Goal: Find specific page/section: Find specific page/section

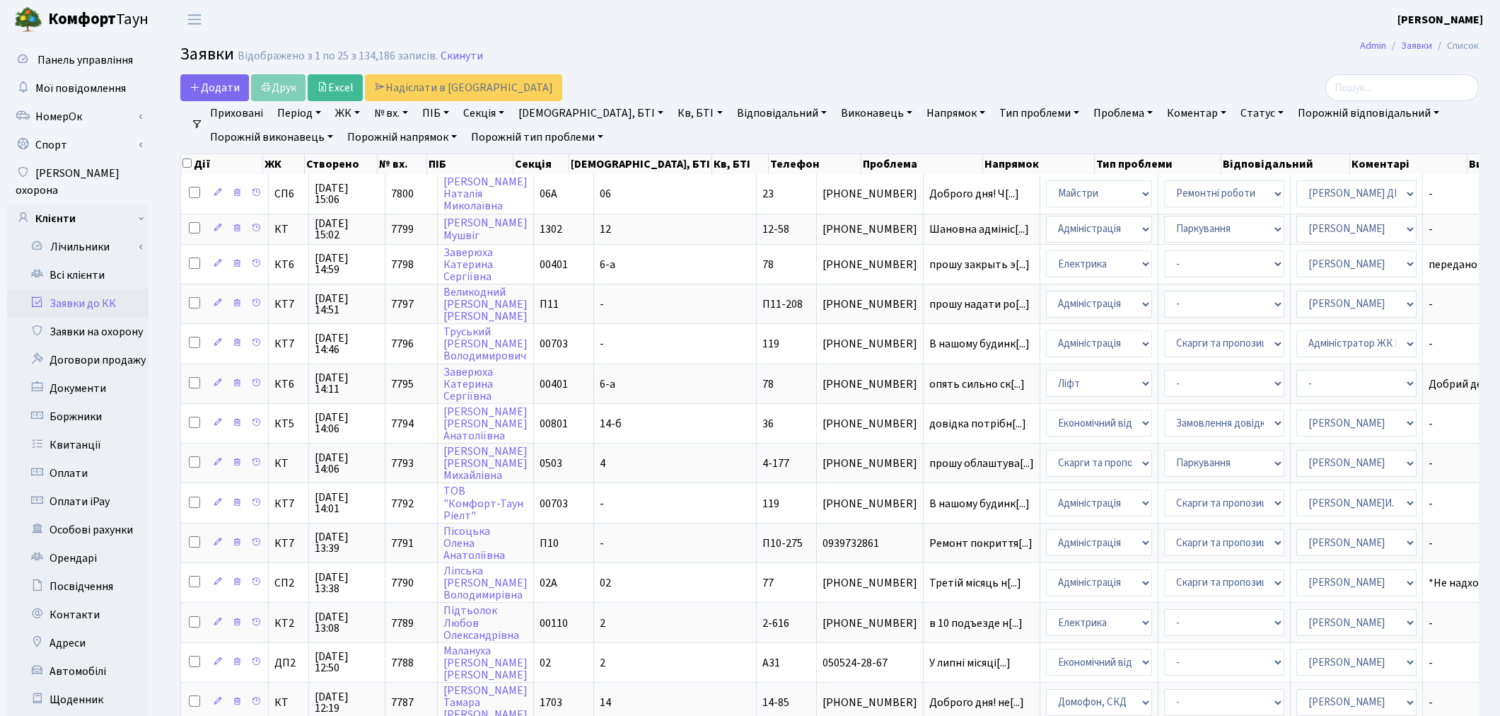
select select "25"
click at [88, 261] on link "Всі клієнти" at bounding box center [77, 275] width 141 height 28
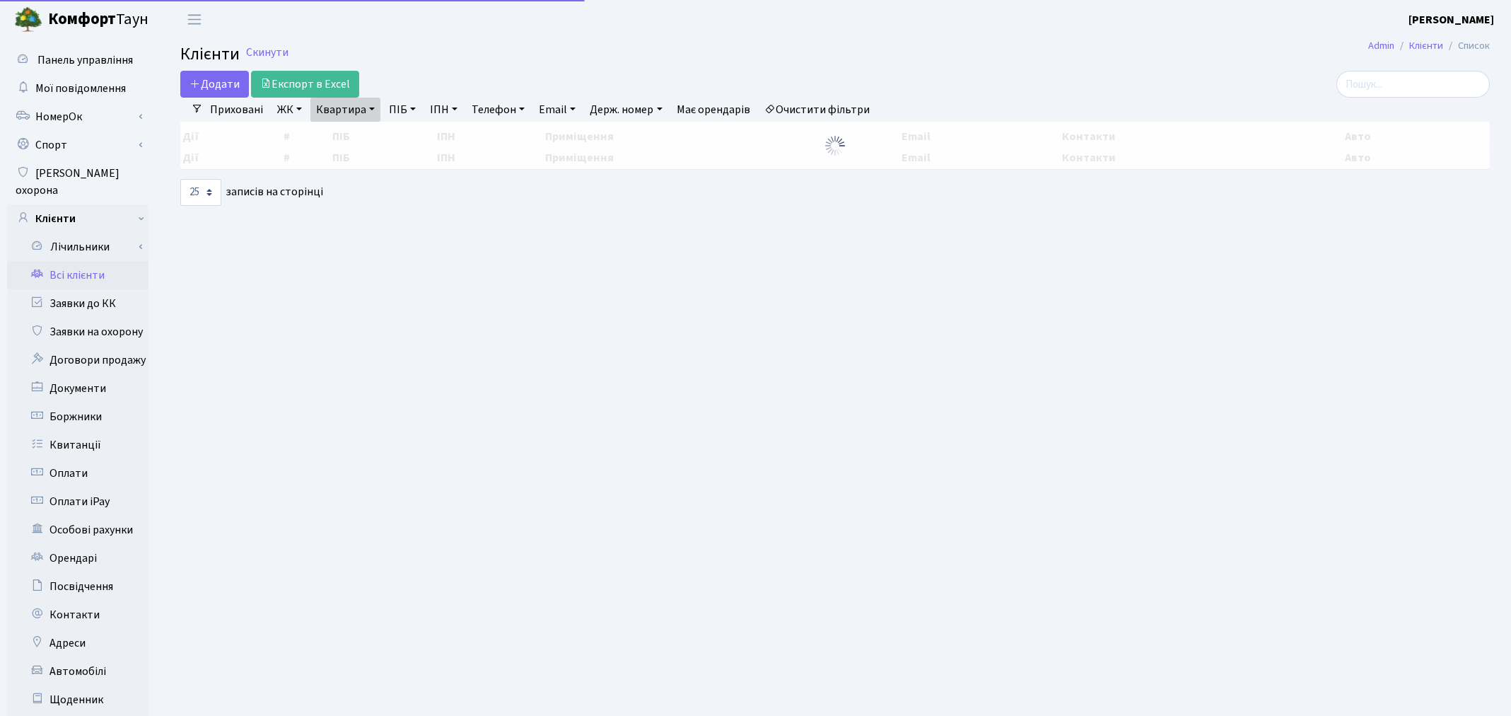
select select "25"
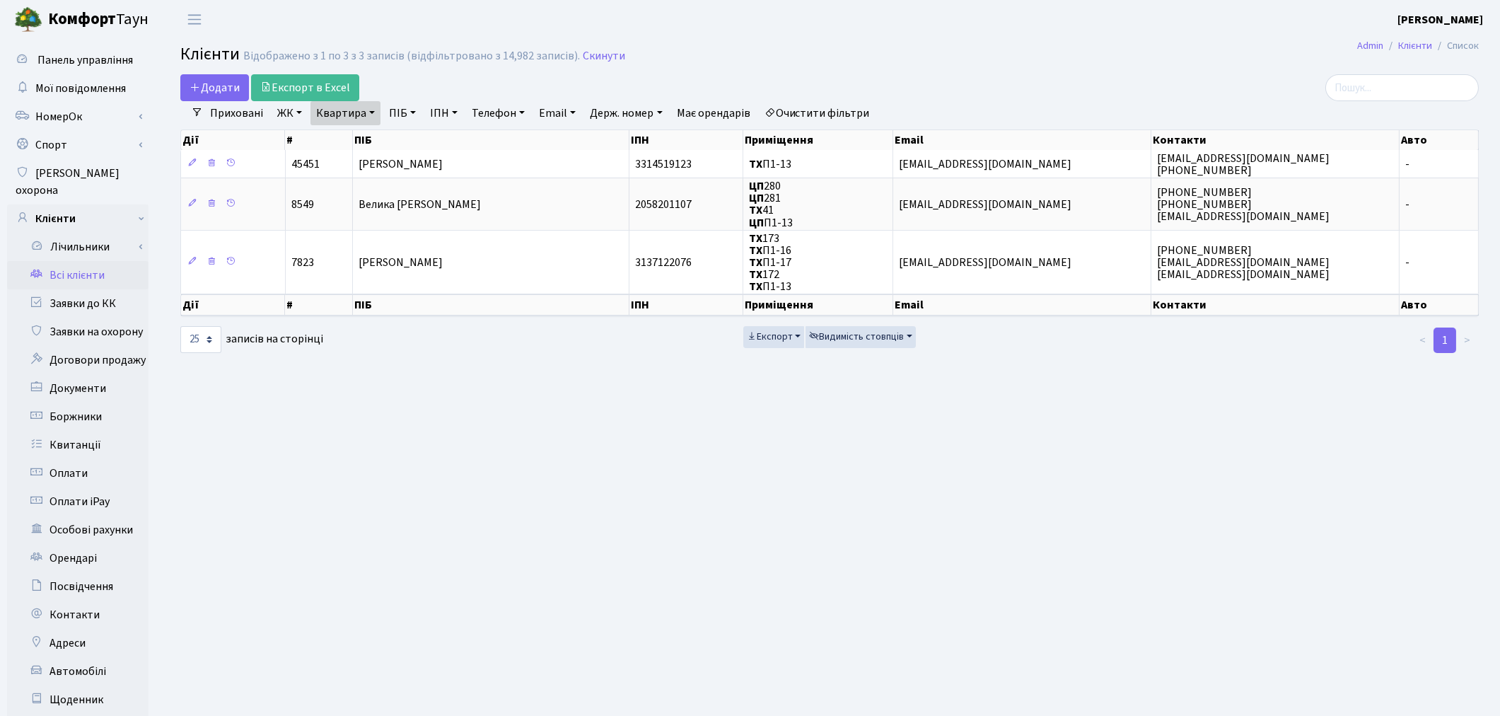
click at [828, 116] on link "Очистити фільтри" at bounding box center [817, 113] width 117 height 24
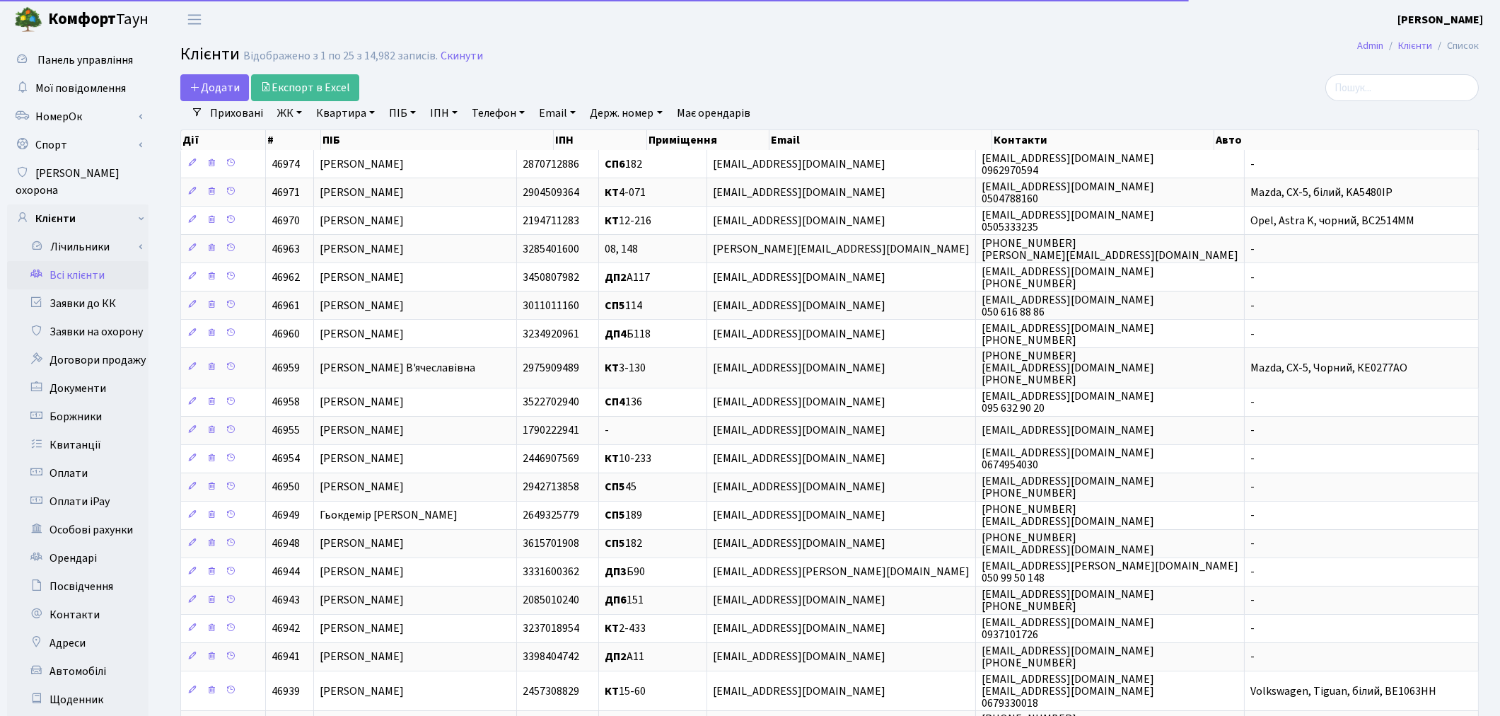
click at [401, 115] on link "ПІБ" at bounding box center [402, 113] width 38 height 24
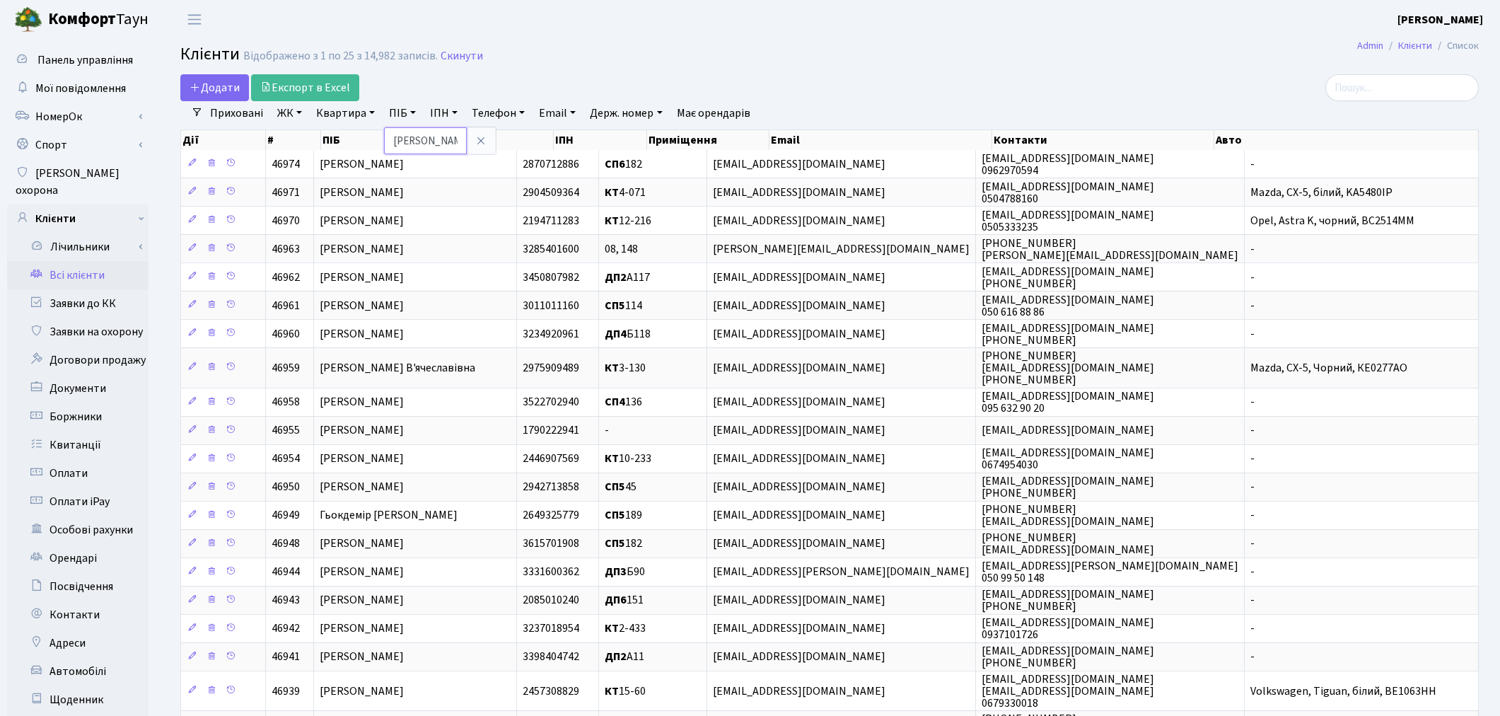
type input "[PERSON_NAME]"
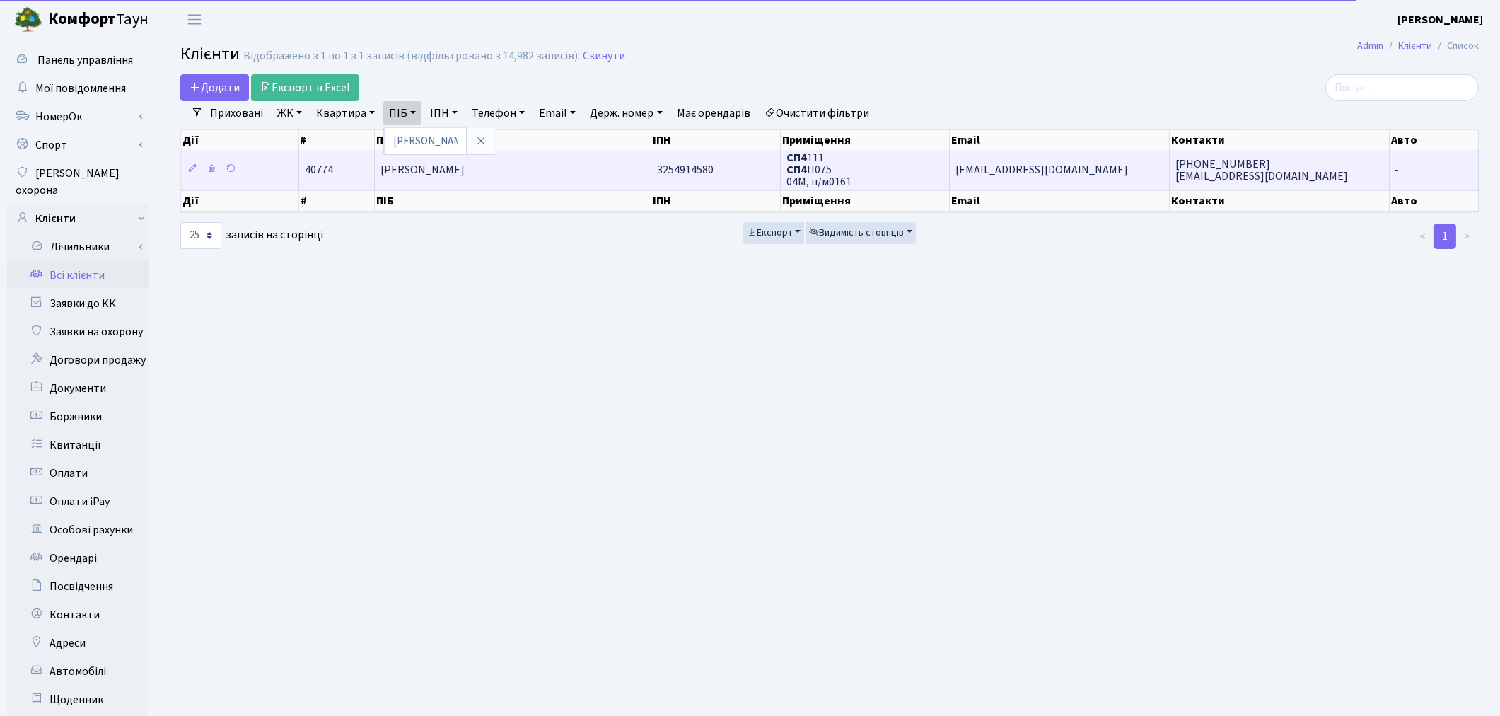
click at [593, 167] on td "[PERSON_NAME]" at bounding box center [513, 169] width 277 height 39
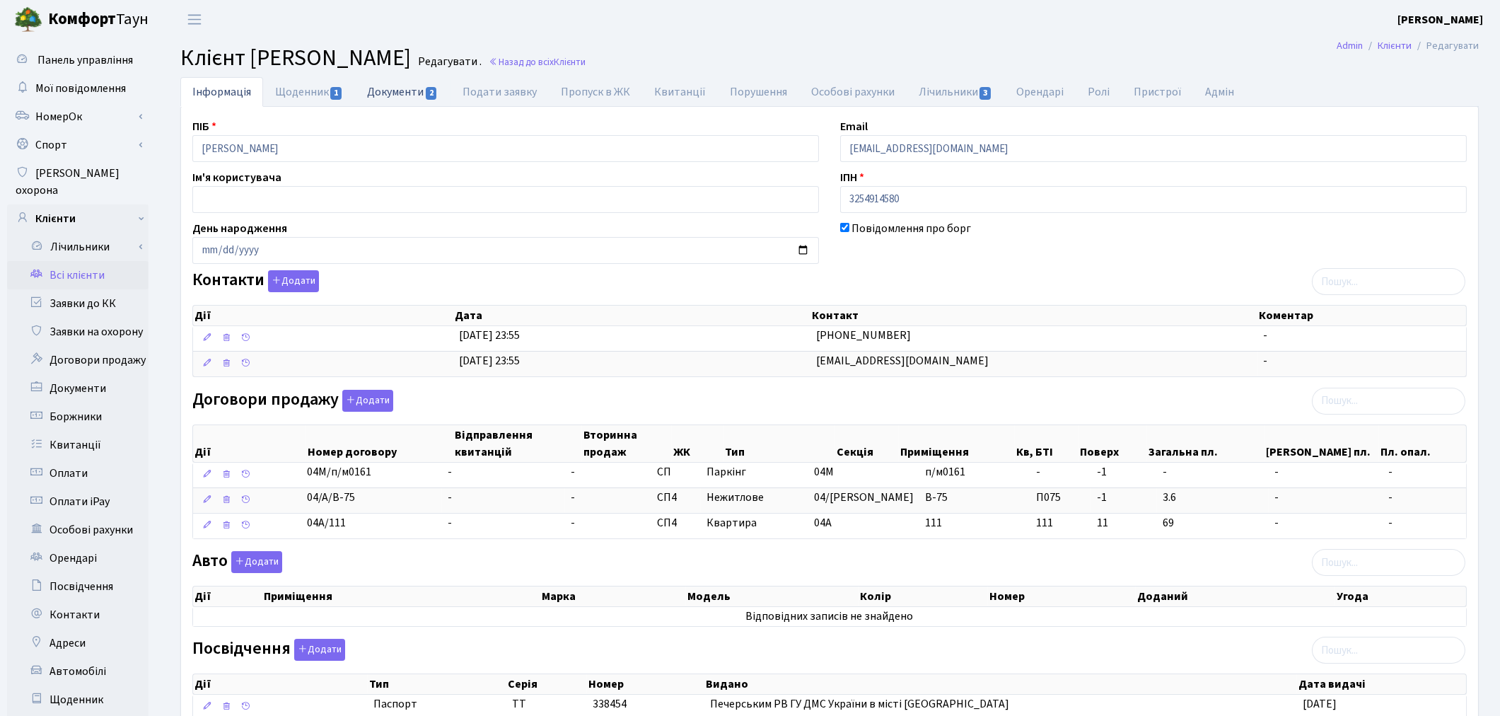
click at [377, 92] on link "Документи 2" at bounding box center [402, 91] width 95 height 29
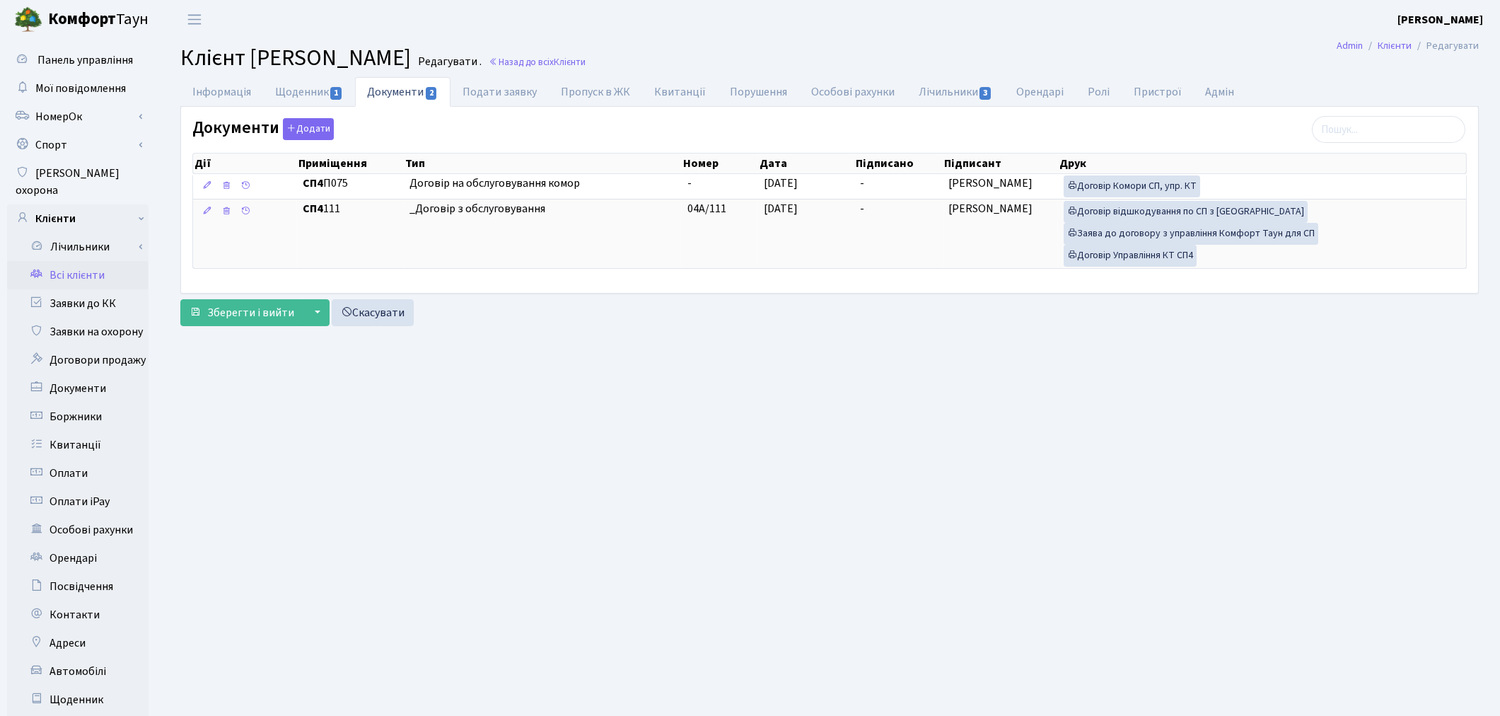
click at [66, 262] on link "Всі клієнти" at bounding box center [77, 275] width 141 height 28
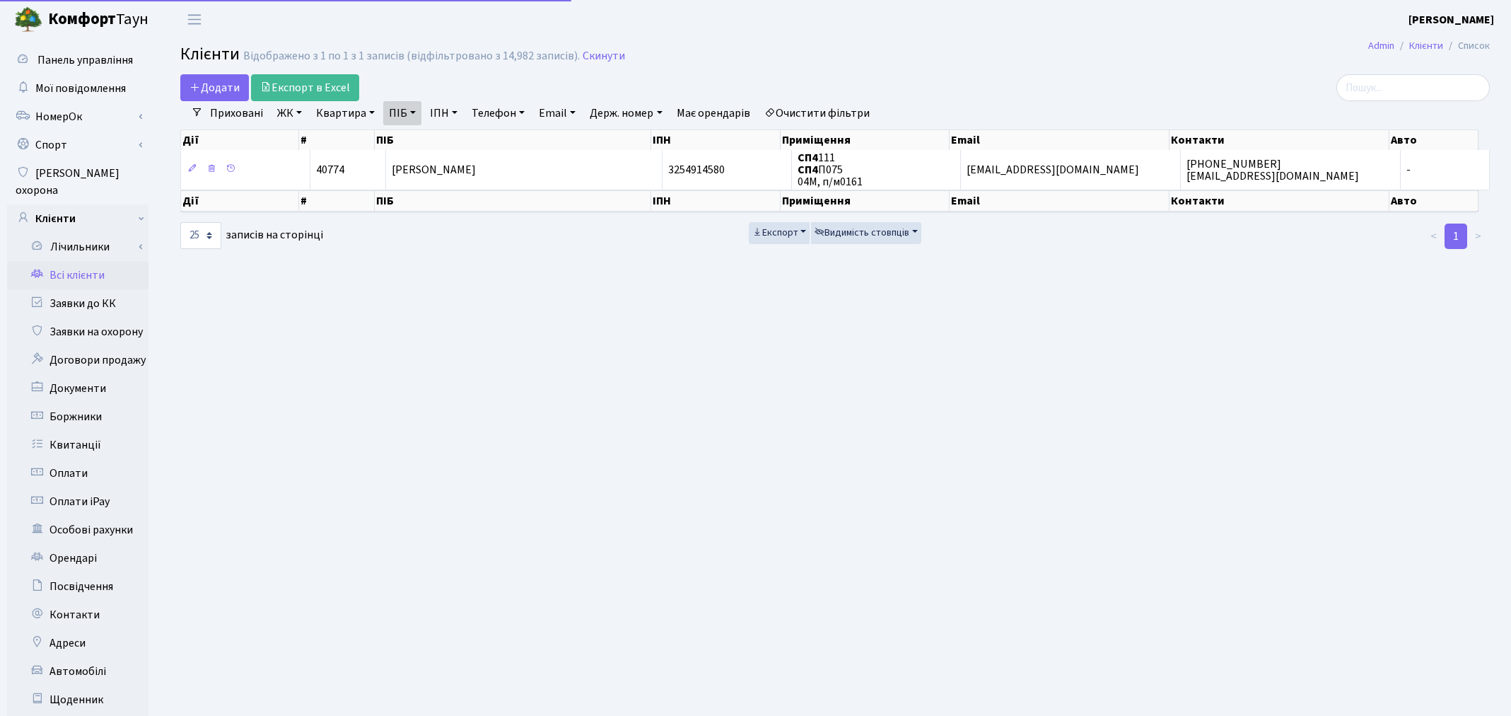
select select "25"
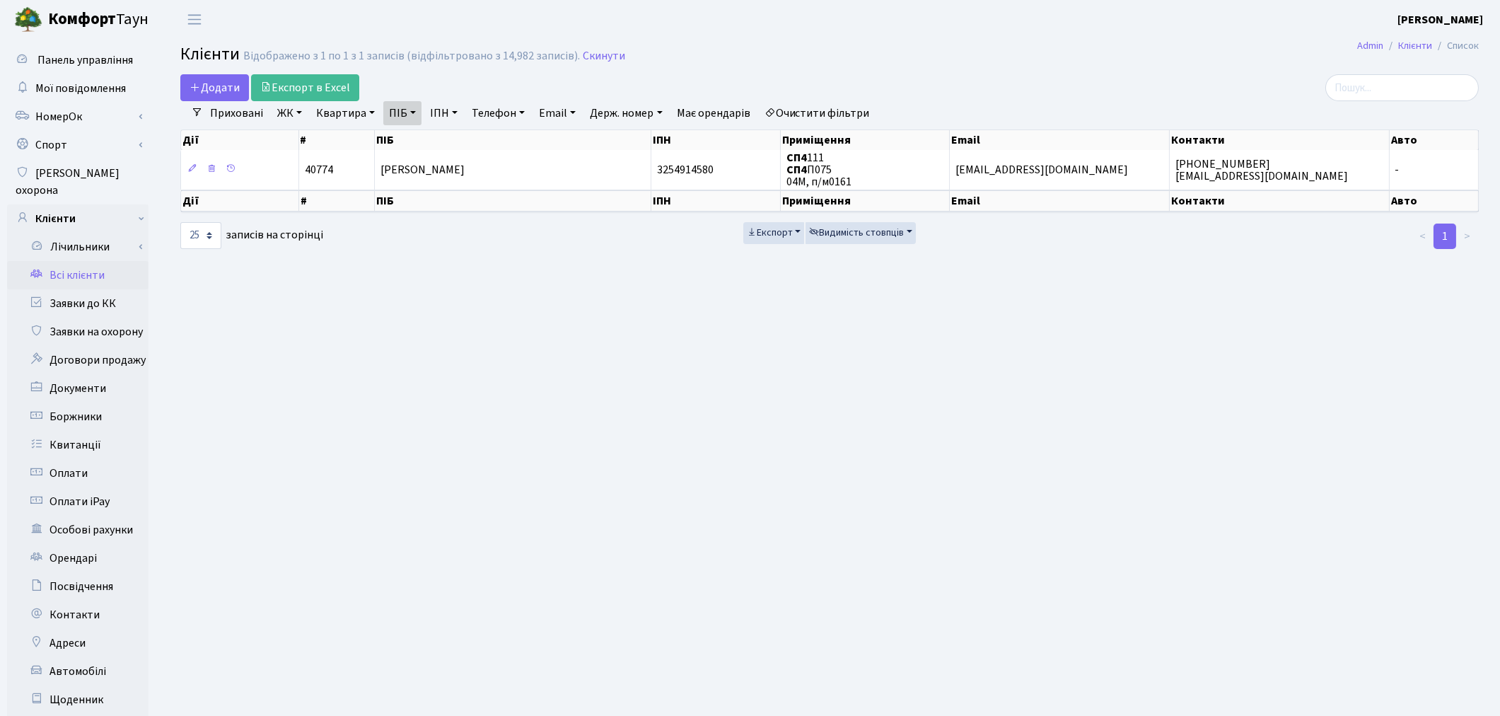
click at [821, 123] on link "Очистити фільтри" at bounding box center [817, 113] width 117 height 24
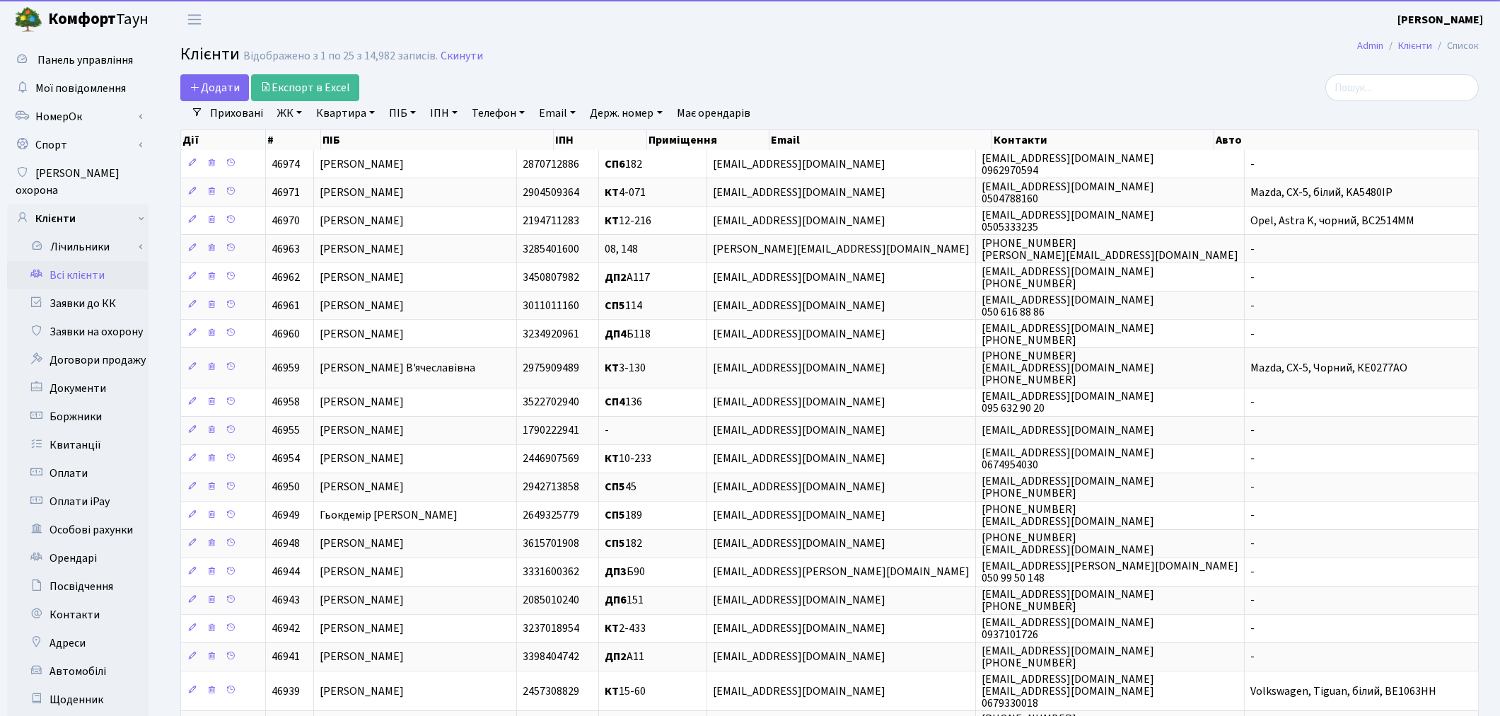
click at [337, 120] on link "Квартира" at bounding box center [345, 113] width 70 height 24
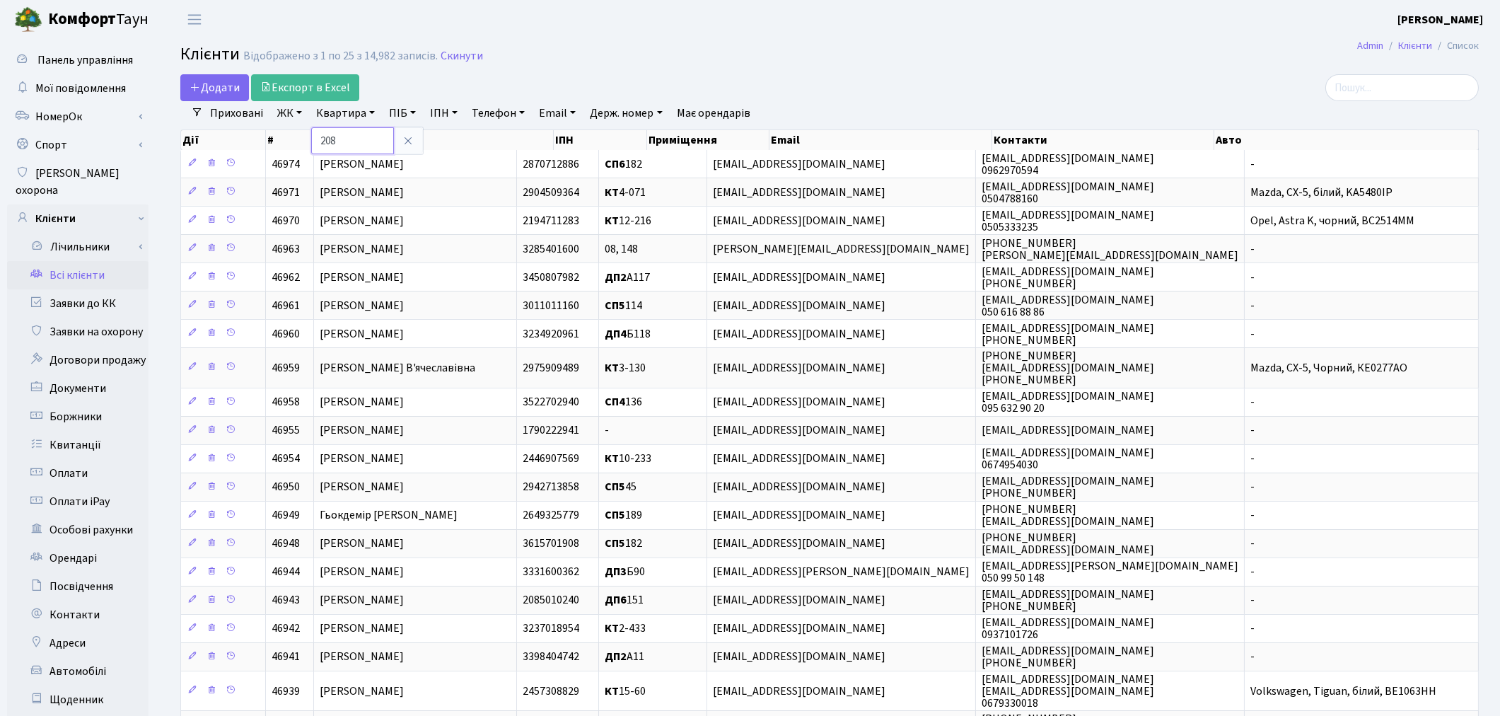
type input "208"
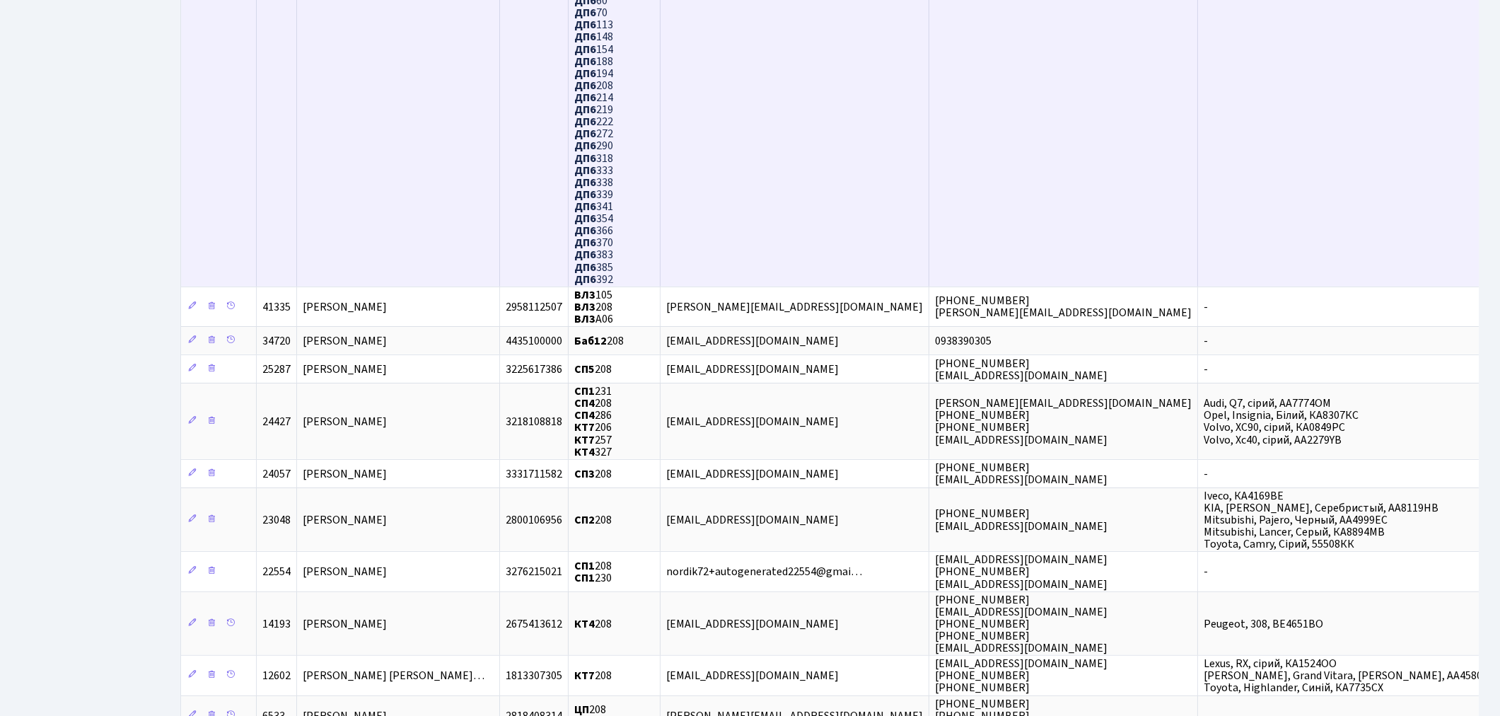
scroll to position [1178, 0]
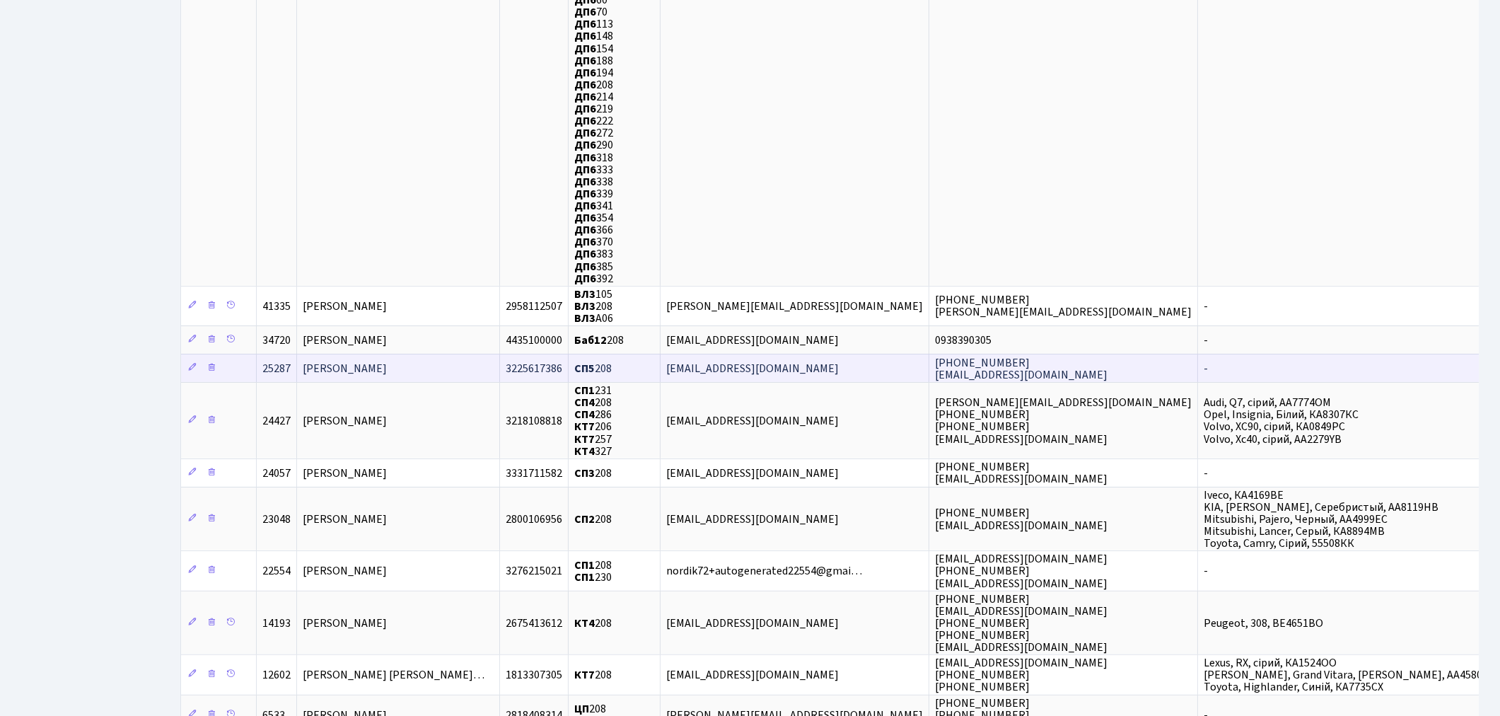
click at [387, 361] on span "Снєжко Юлія Олегівна" at bounding box center [345, 369] width 84 height 16
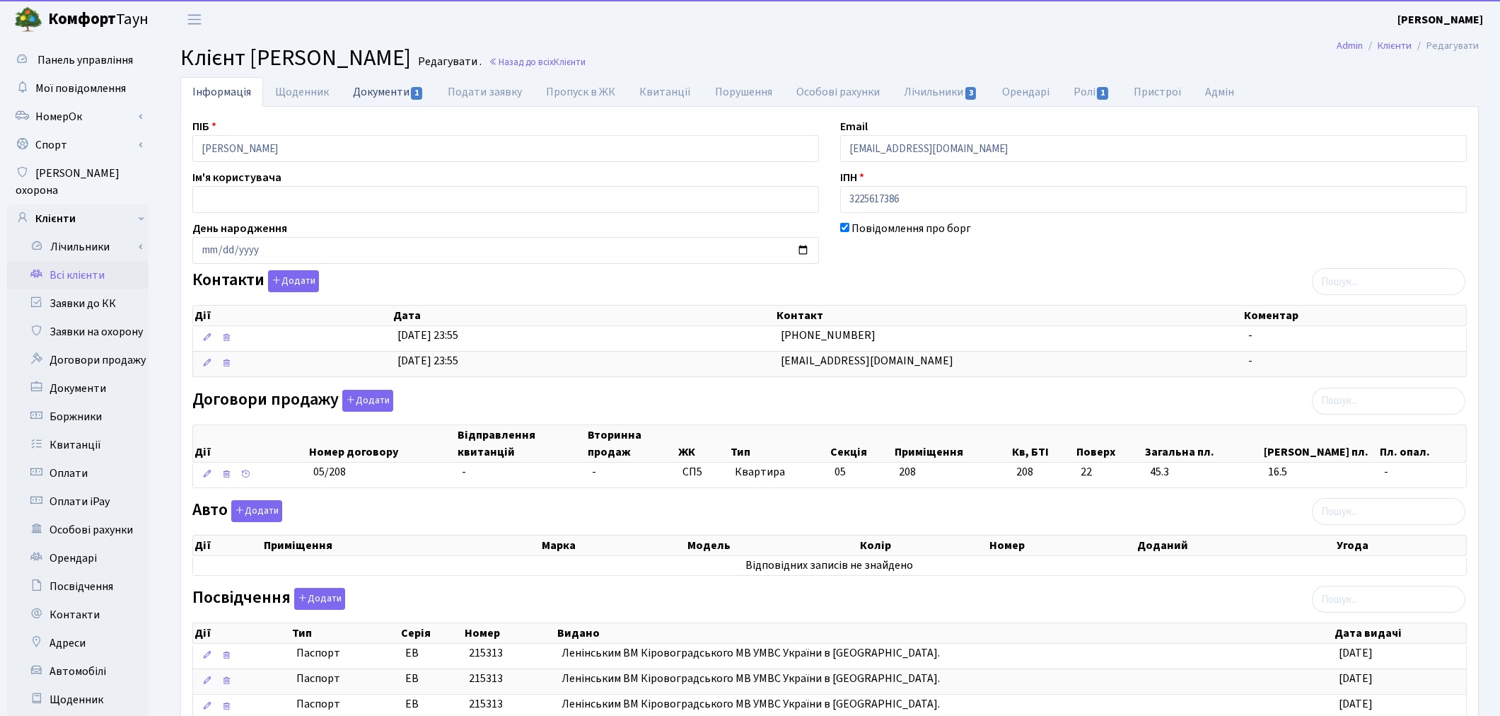
click at [386, 100] on link "Документи 1" at bounding box center [388, 91] width 95 height 29
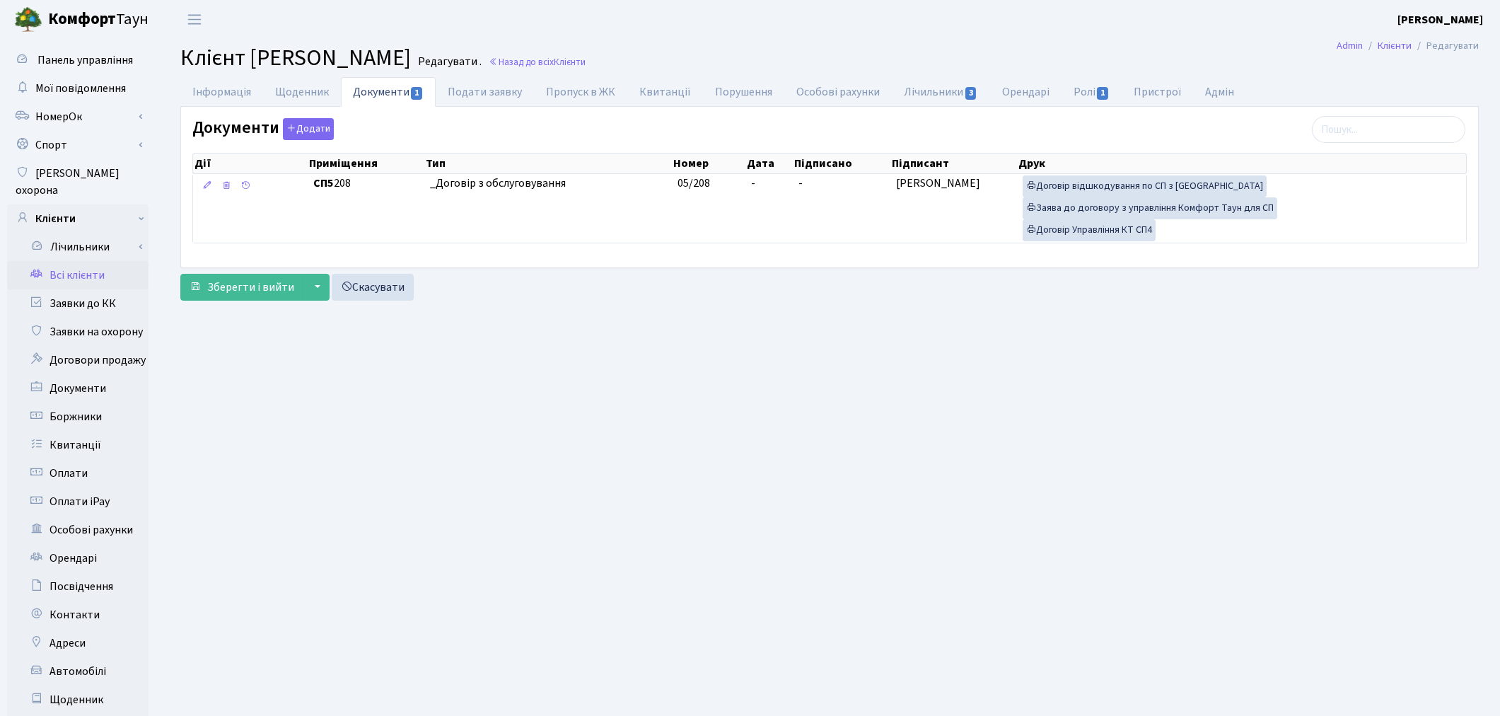
click at [67, 261] on link "Всі клієнти" at bounding box center [77, 275] width 141 height 28
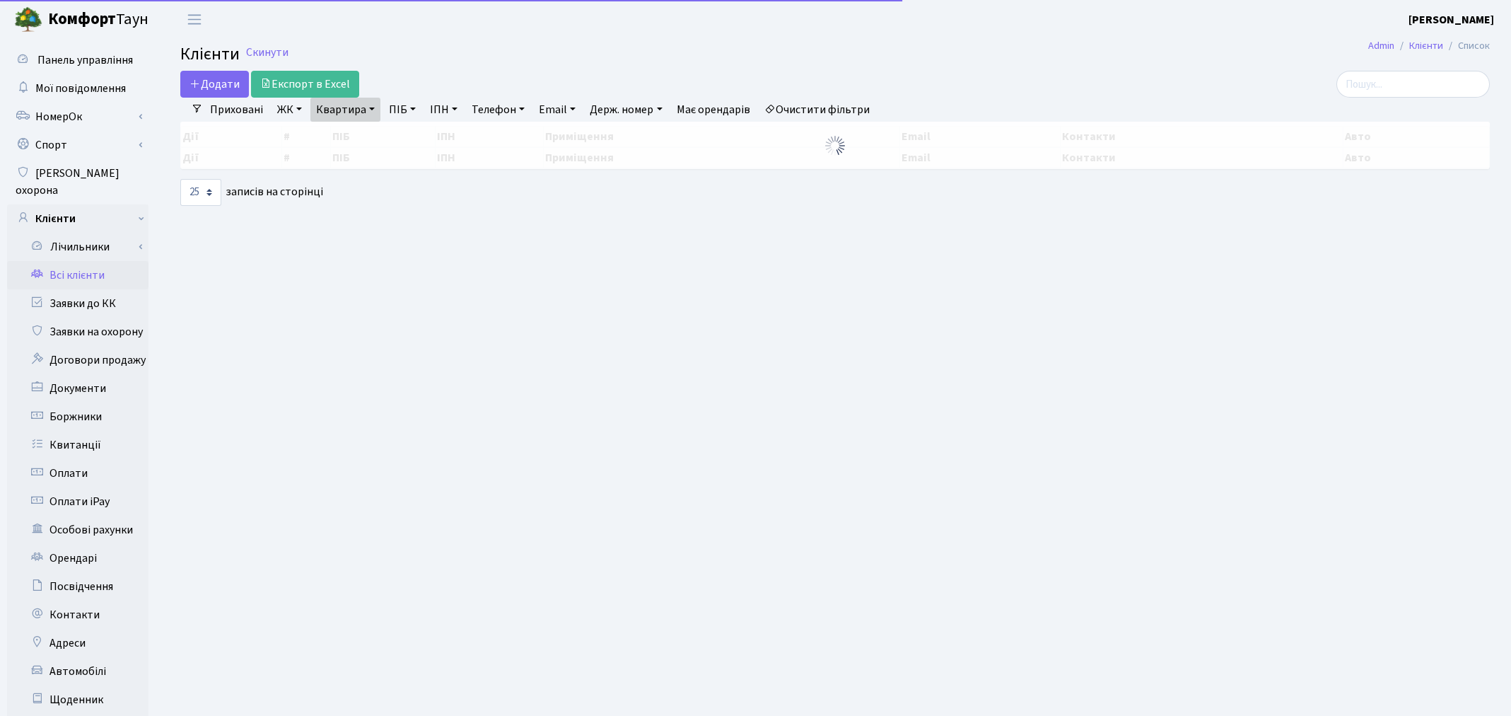
select select "25"
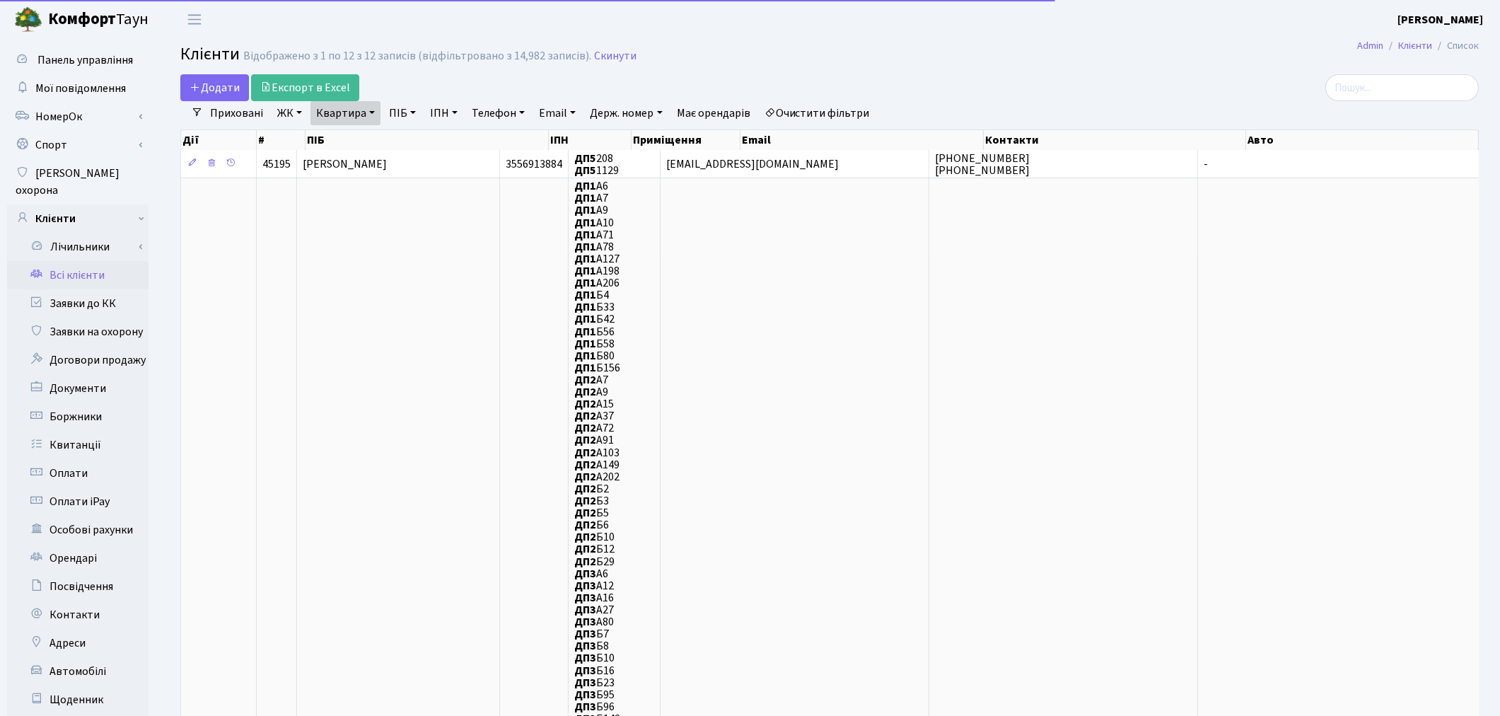
click at [337, 103] on link "Квартира" at bounding box center [345, 113] width 70 height 24
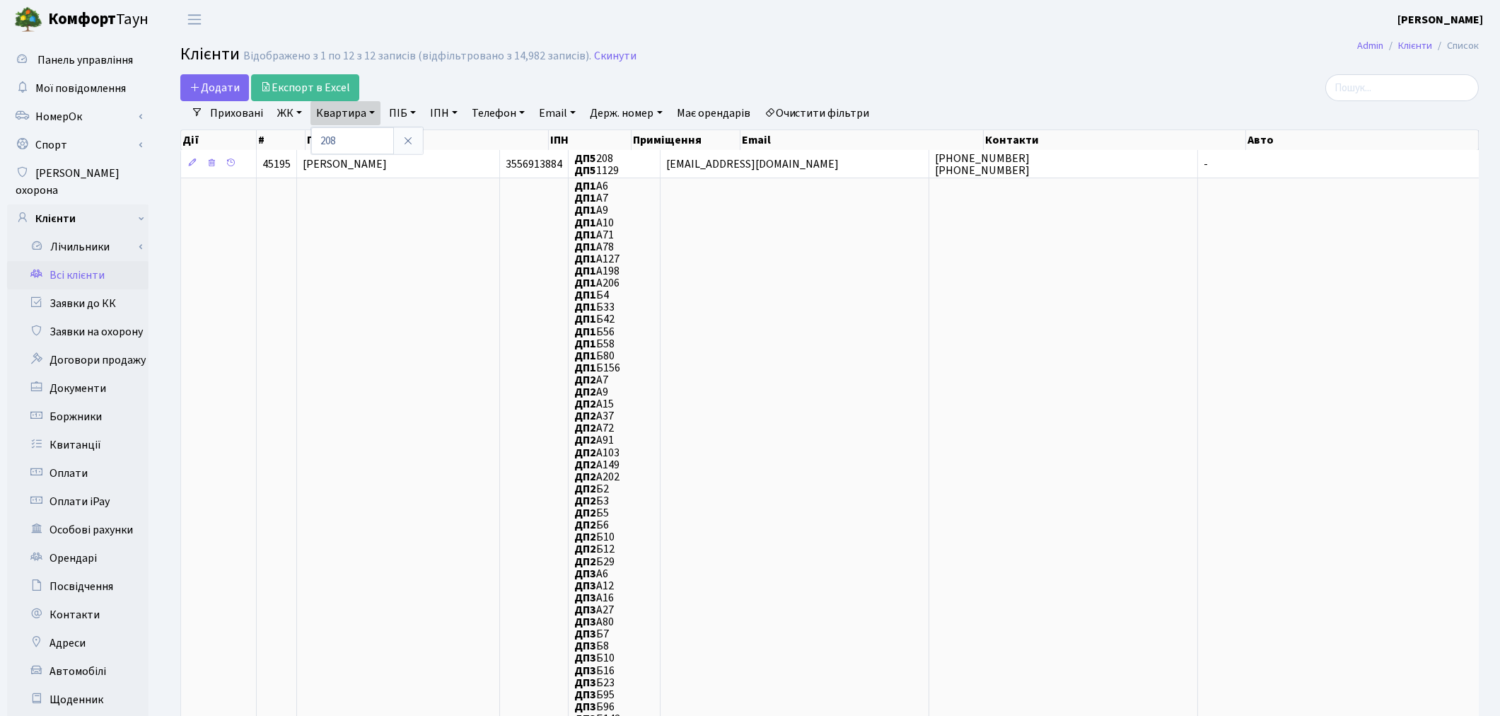
click at [345, 127] on div "208" at bounding box center [366, 141] width 113 height 28
click at [344, 122] on link "Квартира" at bounding box center [345, 113] width 70 height 24
click at [344, 144] on input "208" at bounding box center [352, 140] width 83 height 27
type input "2"
type input "146"
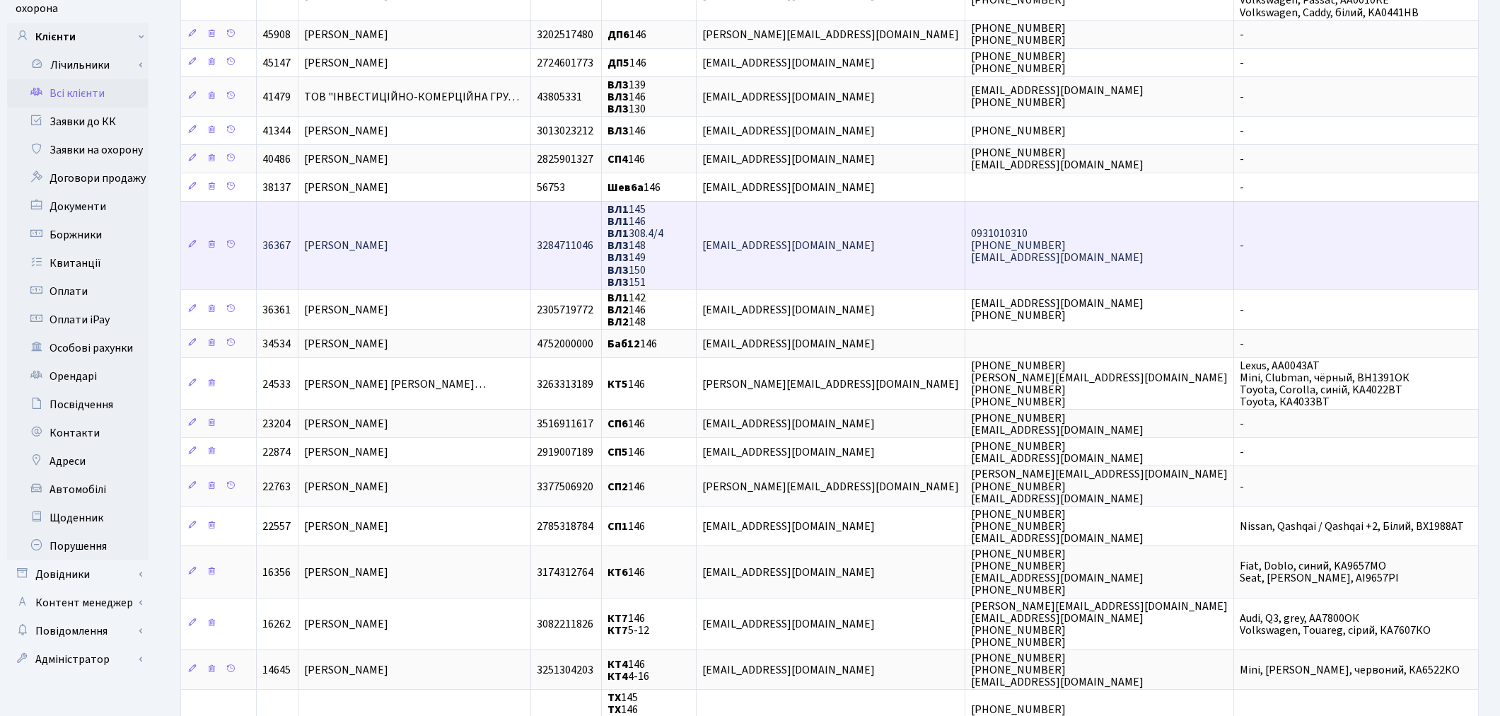
scroll to position [235, 0]
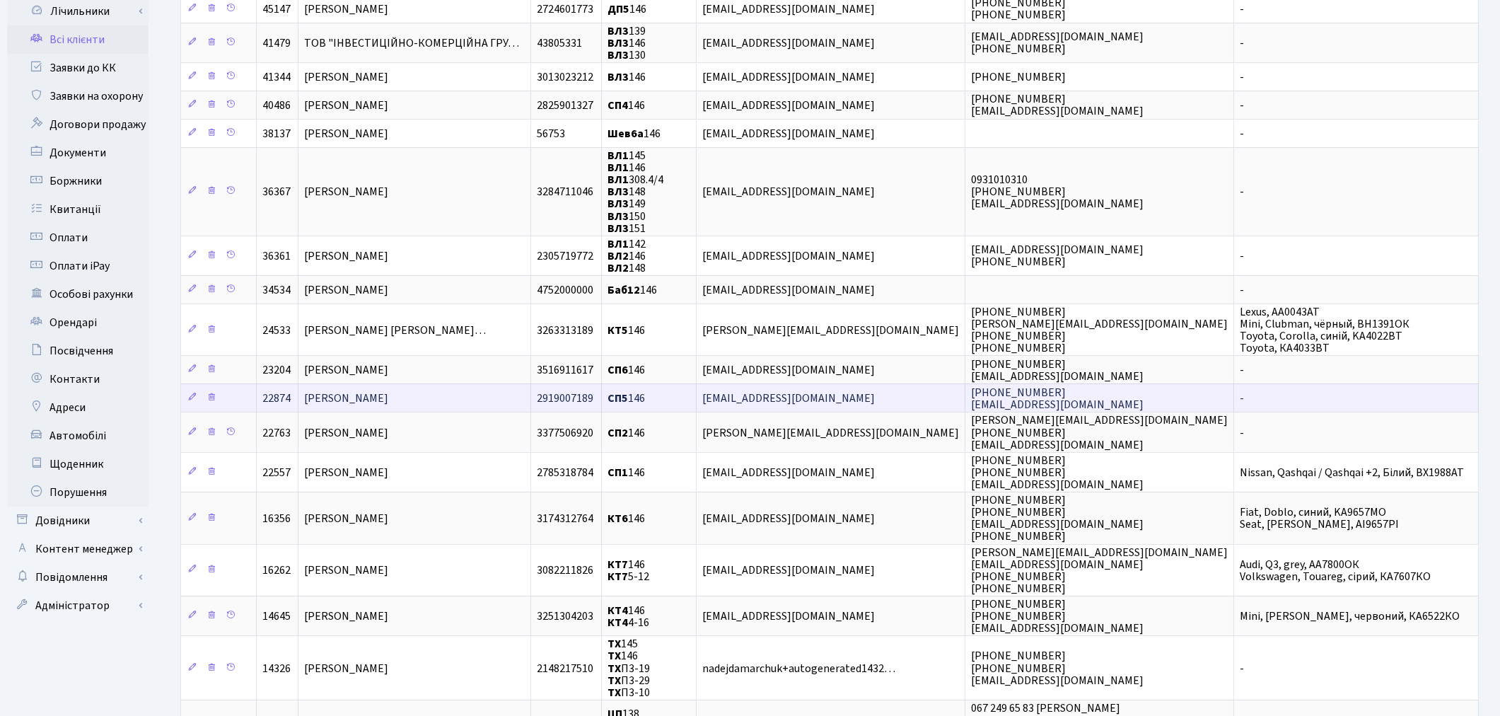
click at [460, 392] on td "[PERSON_NAME]" at bounding box center [414, 397] width 233 height 28
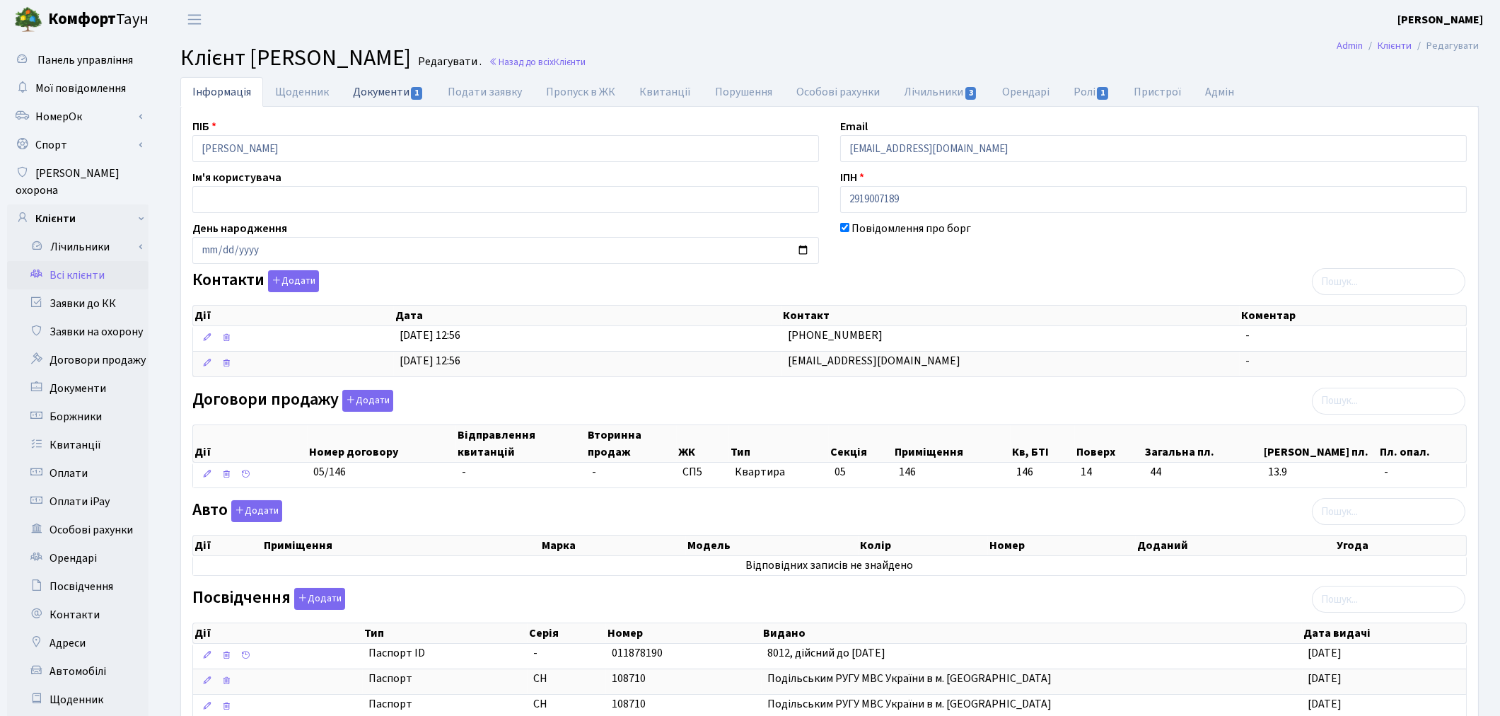
click at [383, 86] on link "Документи 1" at bounding box center [388, 91] width 95 height 29
